Goal: Information Seeking & Learning: Learn about a topic

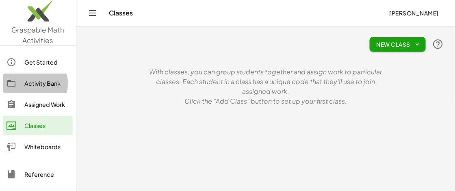
click at [37, 84] on div "Activity Bank" at bounding box center [46, 83] width 45 height 10
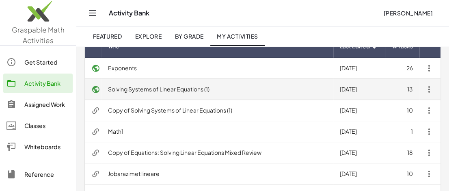
scroll to position [69, 0]
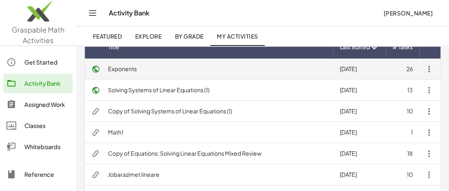
click at [132, 69] on td "Exponents" at bounding box center [218, 69] width 232 height 21
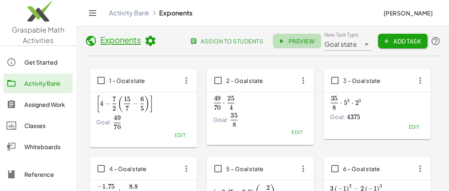
click at [303, 39] on span "Preview" at bounding box center [297, 40] width 35 height 7
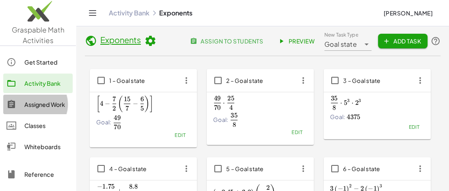
click at [28, 104] on div "Assigned Work" at bounding box center [46, 105] width 45 height 10
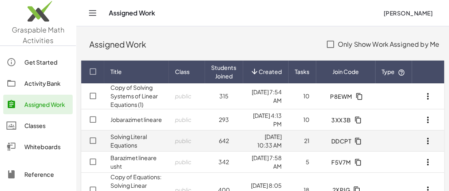
click at [140, 137] on link "Solving Literal Equations" at bounding box center [129, 141] width 37 height 16
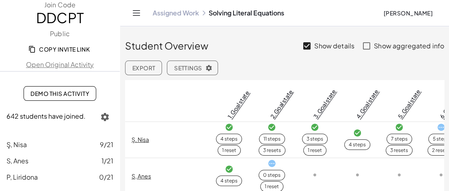
click at [148, 66] on span "Export" at bounding box center [143, 67] width 23 height 7
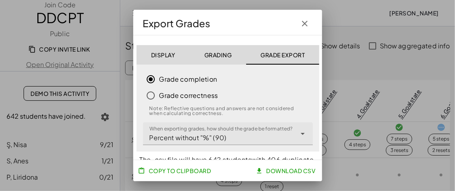
click at [216, 50] on button "Grading" at bounding box center [217, 55] width 56 height 20
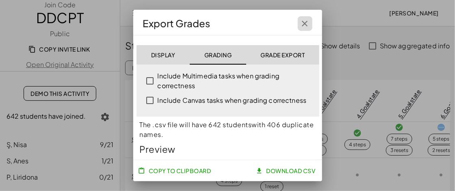
click at [304, 21] on icon "button" at bounding box center [305, 24] width 10 height 10
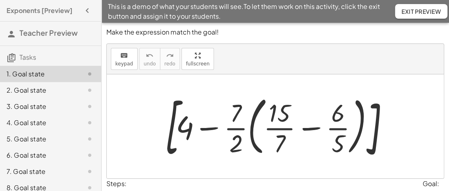
click at [308, 129] on div at bounding box center [278, 126] width 235 height 72
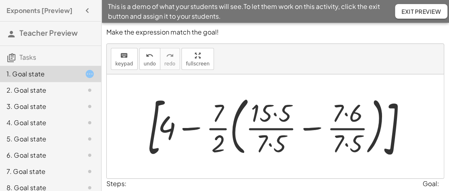
click at [274, 112] on div at bounding box center [278, 126] width 271 height 72
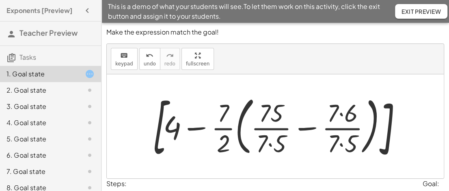
click at [342, 113] on div at bounding box center [278, 126] width 261 height 72
click at [272, 143] on div at bounding box center [278, 126] width 260 height 72
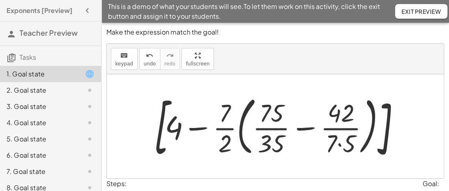
click at [341, 141] on div at bounding box center [278, 126] width 257 height 72
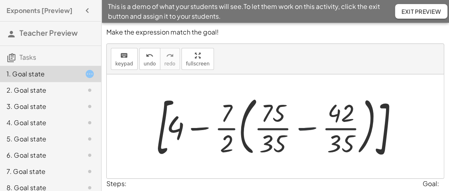
click at [312, 129] on div at bounding box center [279, 126] width 254 height 72
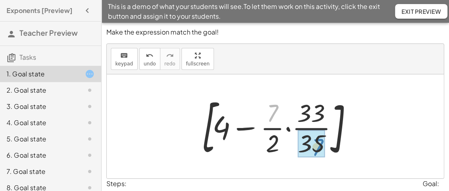
drag, startPoint x: 274, startPoint y: 111, endPoint x: 319, endPoint y: 145, distance: 56.6
click at [247, 129] on div at bounding box center [279, 126] width 162 height 67
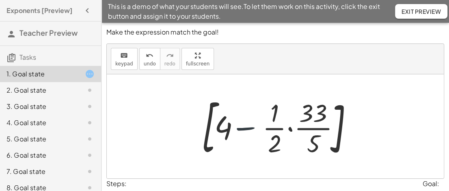
click at [247, 129] on div at bounding box center [279, 126] width 162 height 67
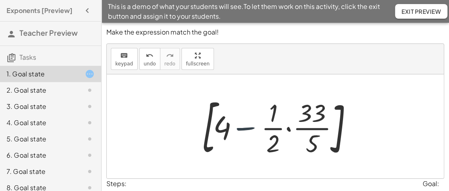
click at [247, 129] on div at bounding box center [279, 126] width 162 height 67
click at [289, 129] on div at bounding box center [279, 126] width 162 height 67
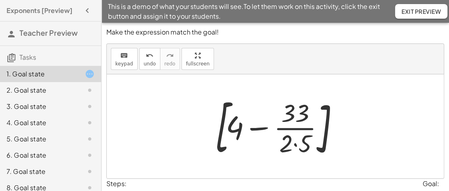
click at [295, 145] on div at bounding box center [278, 126] width 135 height 67
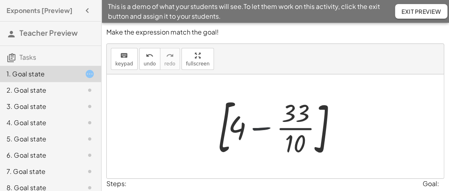
click at [267, 129] on div at bounding box center [278, 126] width 131 height 67
click at [267, 129] on div at bounding box center [278, 126] width 163 height 67
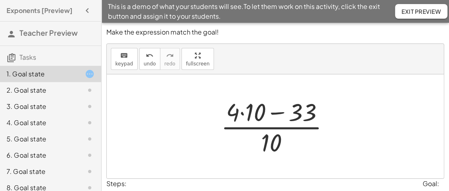
click at [242, 112] on div at bounding box center [279, 126] width 124 height 63
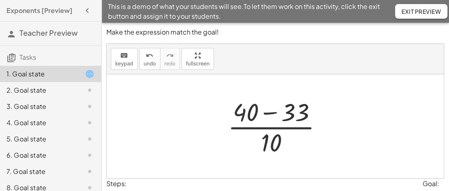
click at [267, 114] on div at bounding box center [278, 126] width 109 height 63
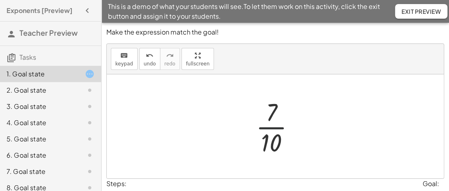
click at [275, 130] on div at bounding box center [279, 126] width 54 height 63
click at [274, 126] on div at bounding box center [279, 126] width 54 height 63
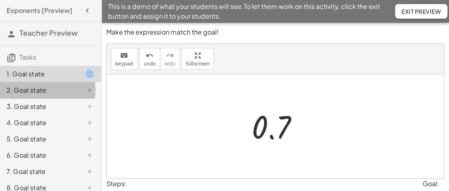
click at [34, 88] on div "2. Goal state" at bounding box center [39, 90] width 65 height 10
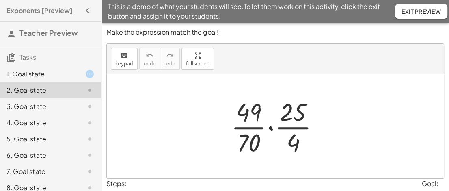
click at [271, 127] on div at bounding box center [278, 126] width 103 height 63
click at [271, 127] on div at bounding box center [278, 126] width 91 height 63
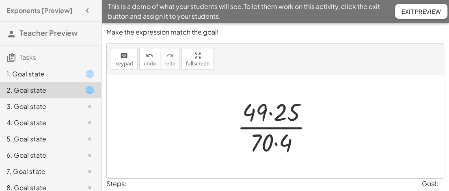
click at [273, 115] on div at bounding box center [278, 126] width 91 height 63
click at [273, 115] on div at bounding box center [278, 126] width 87 height 63
click at [277, 142] on div at bounding box center [278, 126] width 87 height 63
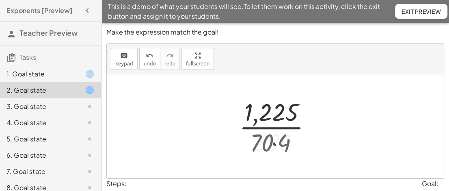
click at [277, 142] on div at bounding box center [278, 126] width 87 height 63
